Goal: Task Accomplishment & Management: Manage account settings

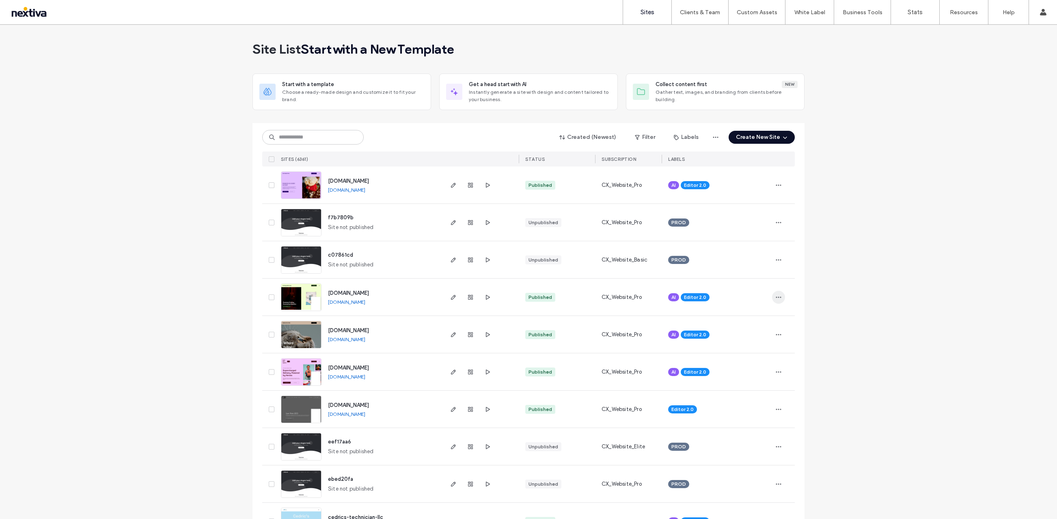
click at [781, 298] on span "button" at bounding box center [778, 297] width 13 height 13
click at [450, 294] on icon "button" at bounding box center [453, 297] width 6 height 6
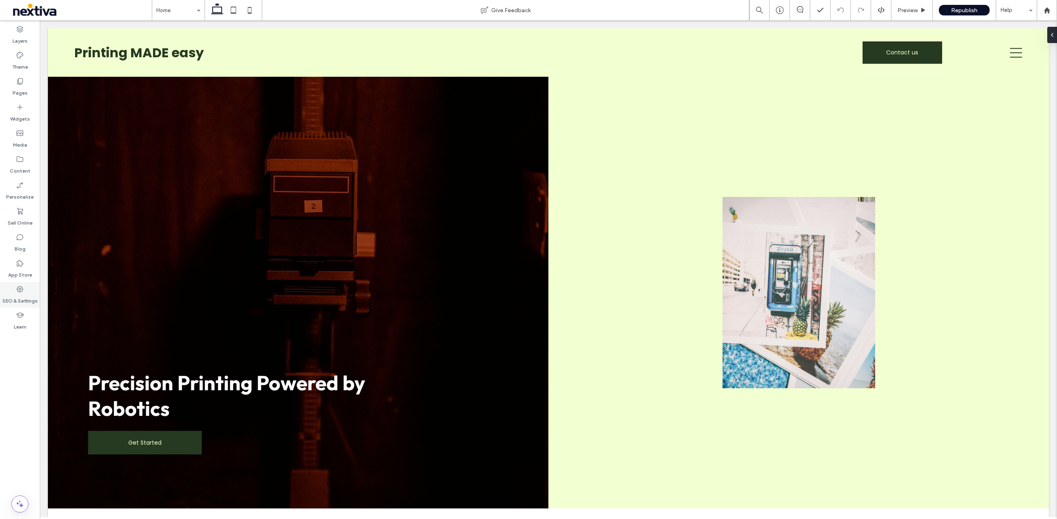
click at [13, 303] on label "SEO & Settings" at bounding box center [19, 298] width 35 height 11
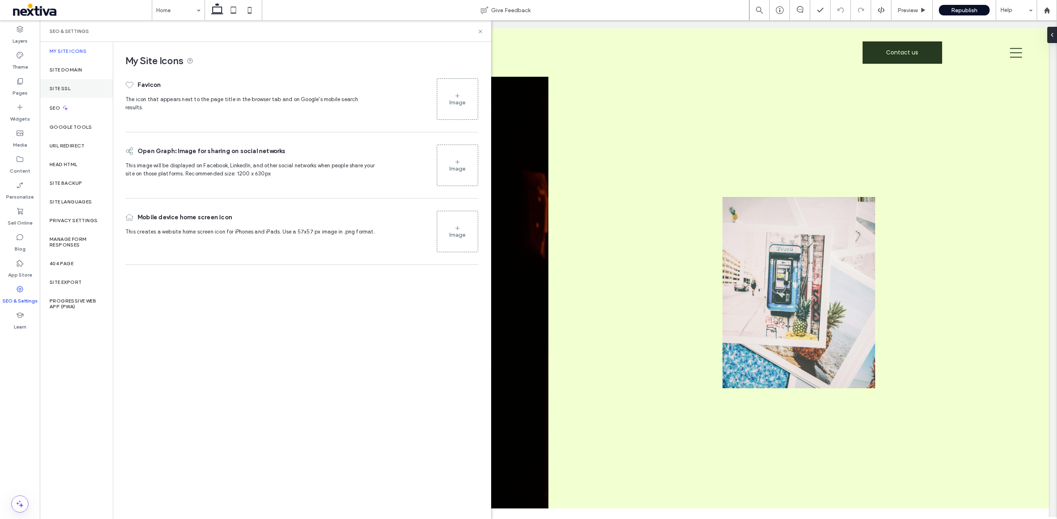
click at [66, 87] on label "Site SSL" at bounding box center [60, 89] width 21 height 6
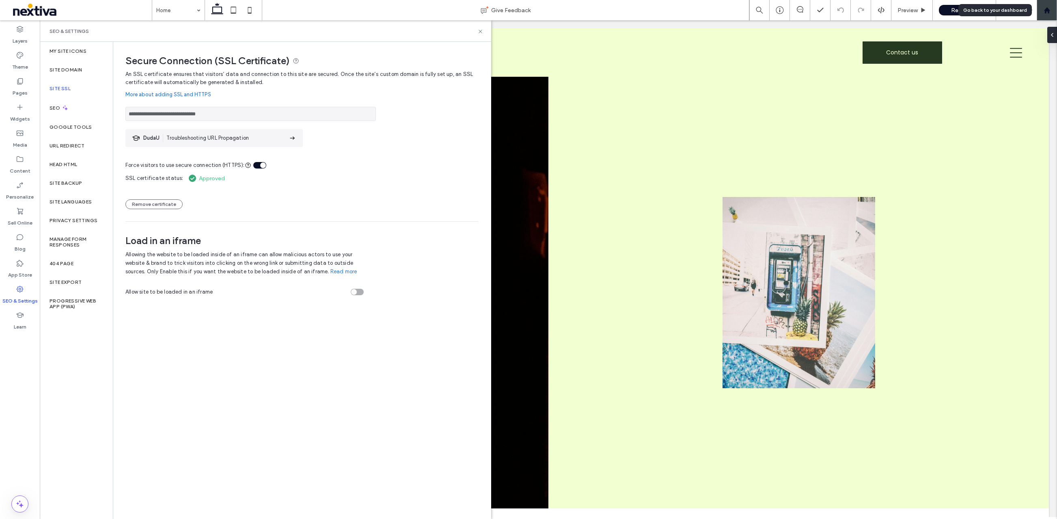
click at [1048, 15] on div at bounding box center [1047, 10] width 20 height 20
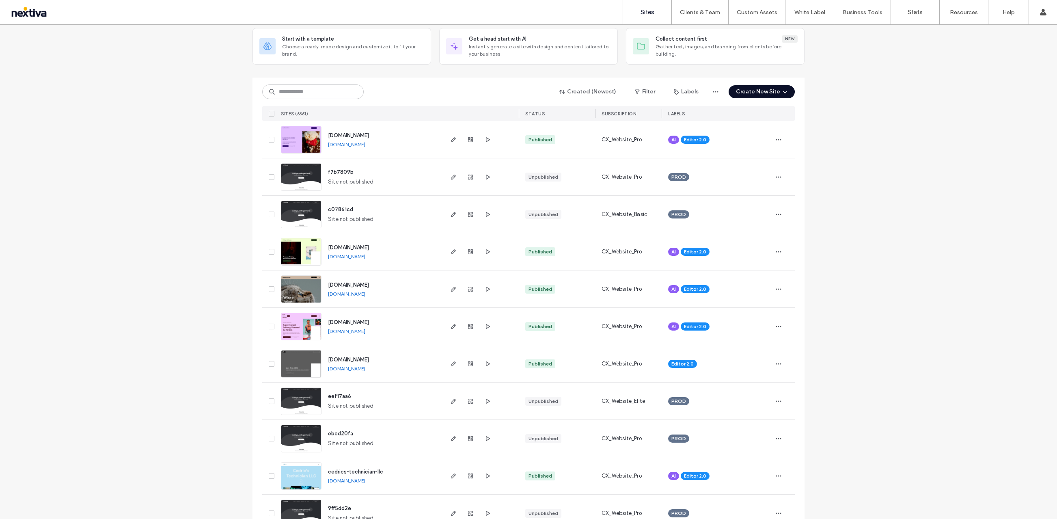
scroll to position [49, 0]
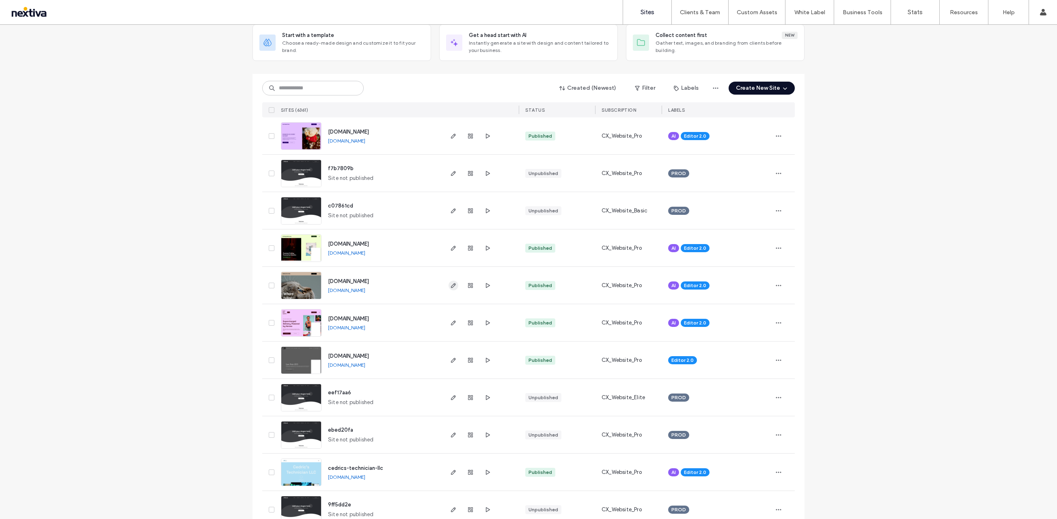
click at [451, 287] on use "button" at bounding box center [453, 285] width 5 height 5
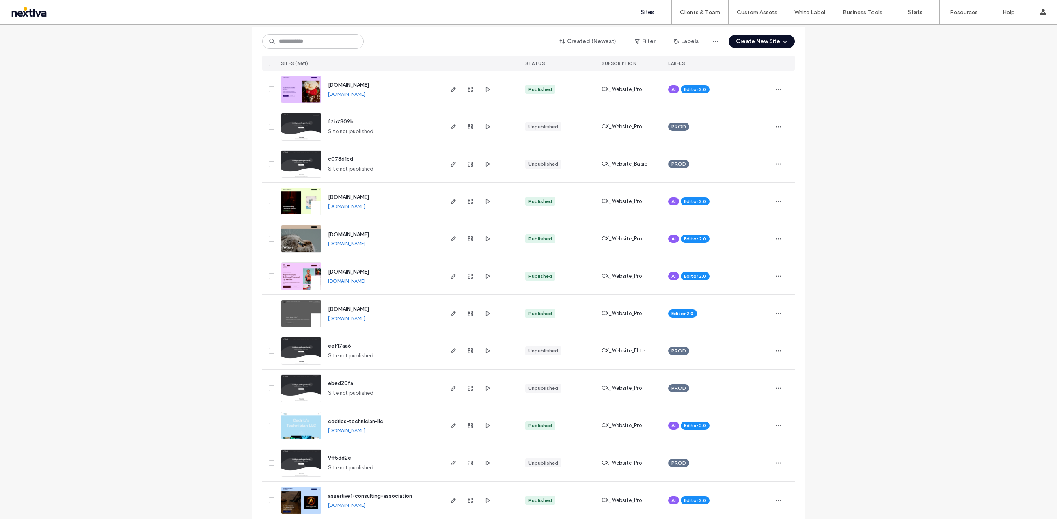
scroll to position [97, 0]
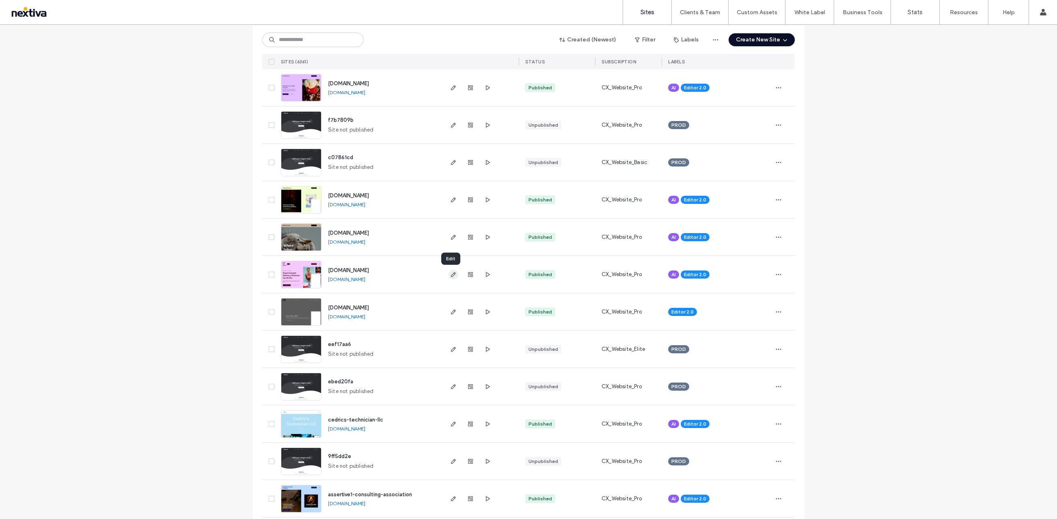
click at [450, 276] on icon "button" at bounding box center [453, 274] width 6 height 6
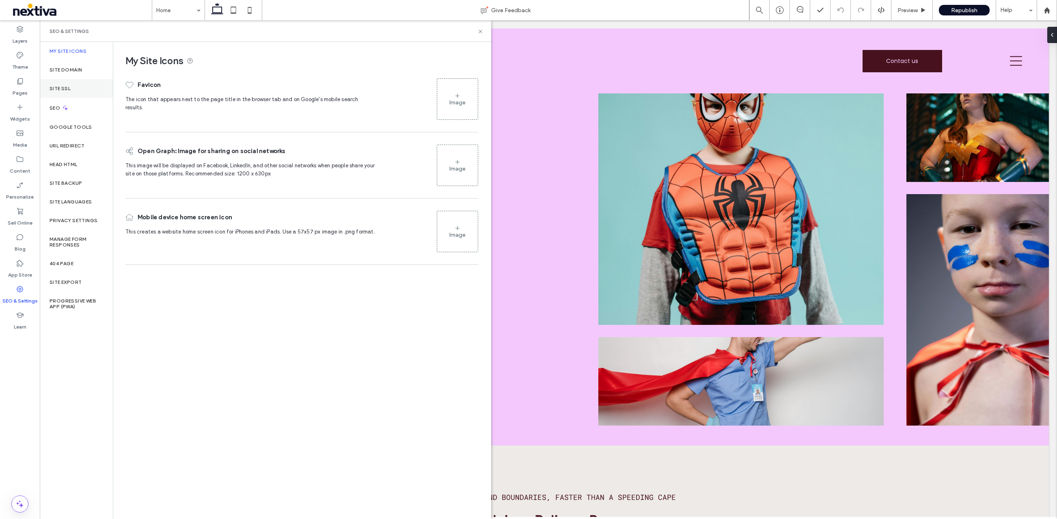
click at [61, 93] on div "Site SSL" at bounding box center [76, 88] width 73 height 19
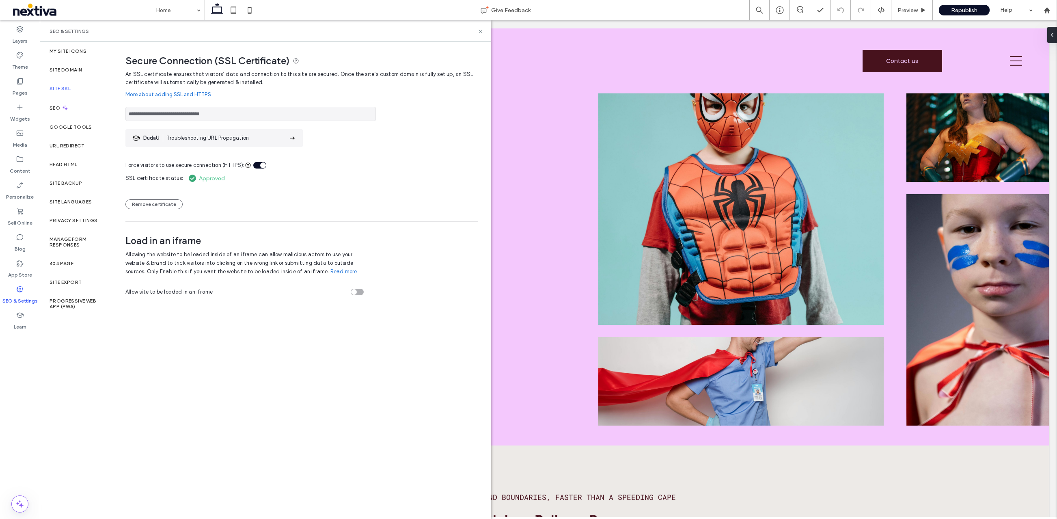
click at [250, 116] on input "**********" at bounding box center [250, 114] width 250 height 14
click at [20, 293] on label "SEO & Settings" at bounding box center [19, 298] width 35 height 11
click at [63, 88] on label "Site SSL" at bounding box center [60, 89] width 21 height 6
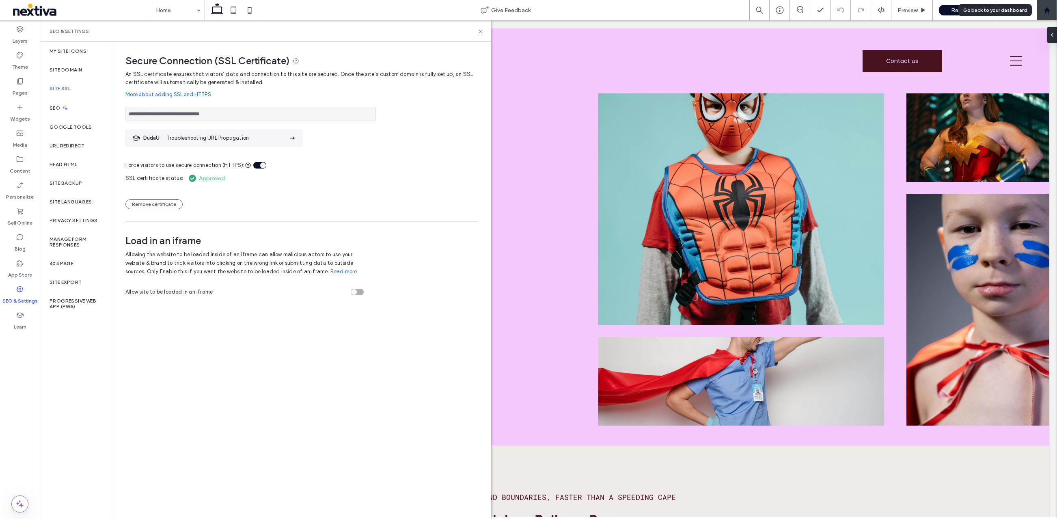
click at [1043, 17] on div at bounding box center [1047, 10] width 20 height 20
